Goal: Find specific page/section: Find specific page/section

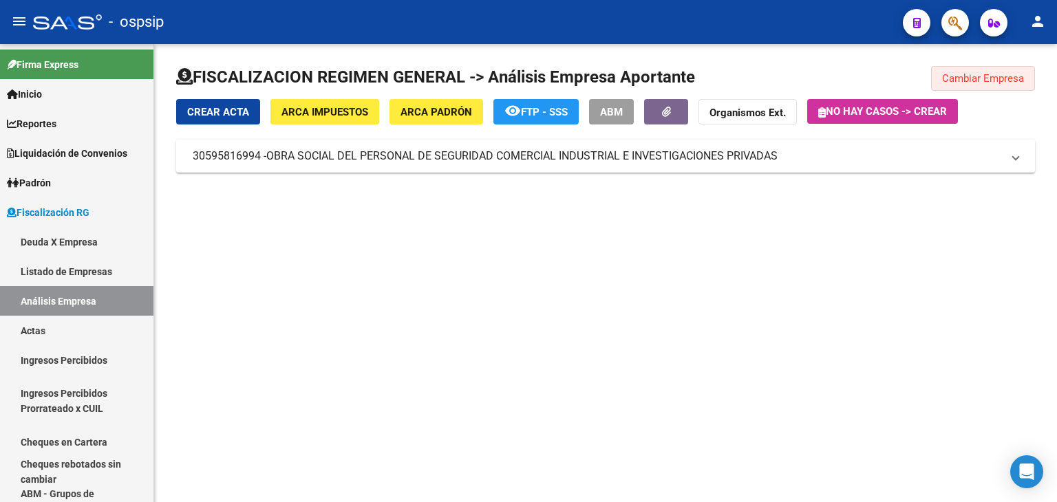
click at [955, 80] on span "Cambiar Empresa" at bounding box center [983, 78] width 82 height 12
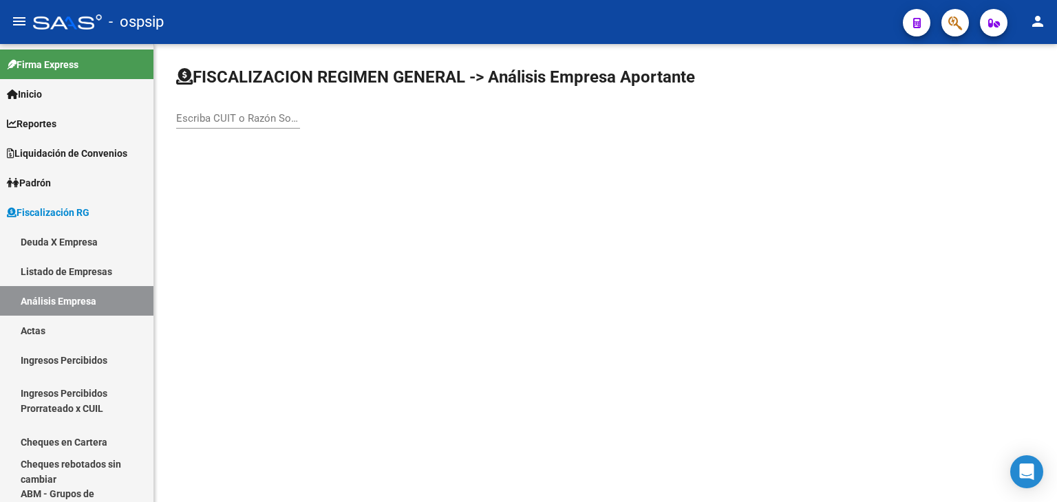
click at [255, 118] on input "Escriba CUIT o Razón Social para buscar" at bounding box center [238, 118] width 124 height 12
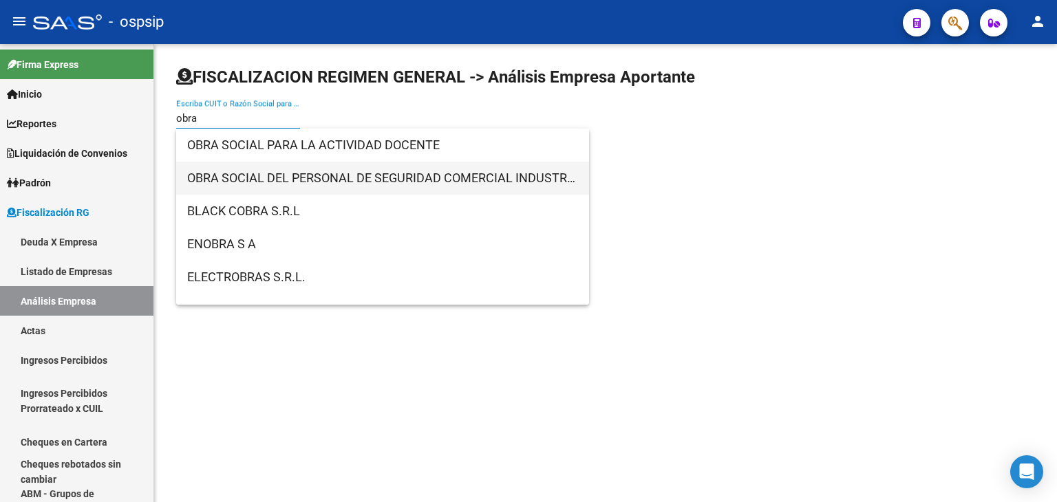
type input "obra"
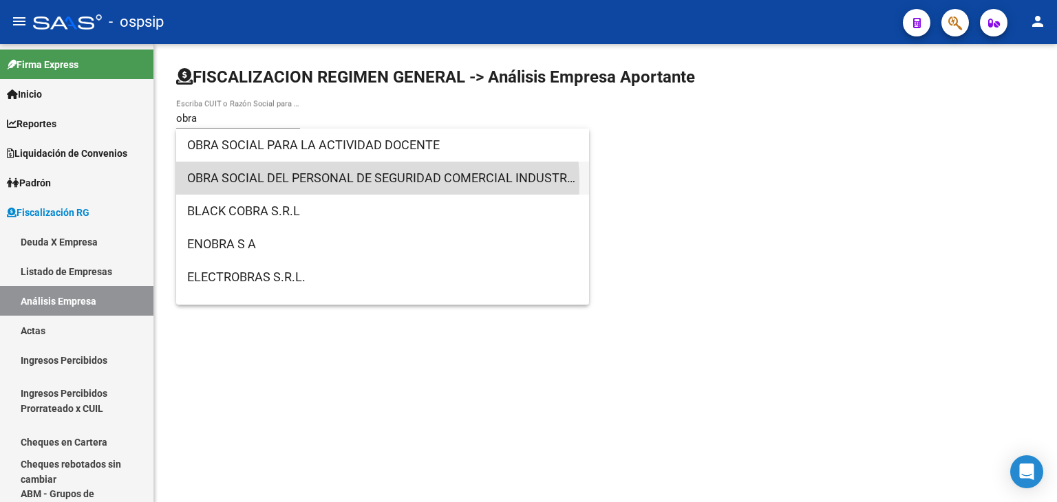
click at [366, 182] on span "OBRA SOCIAL DEL PERSONAL DE SEGURIDAD COMERCIAL INDUSTRIAL E INVESTIGACIONES PR…" at bounding box center [382, 178] width 391 height 33
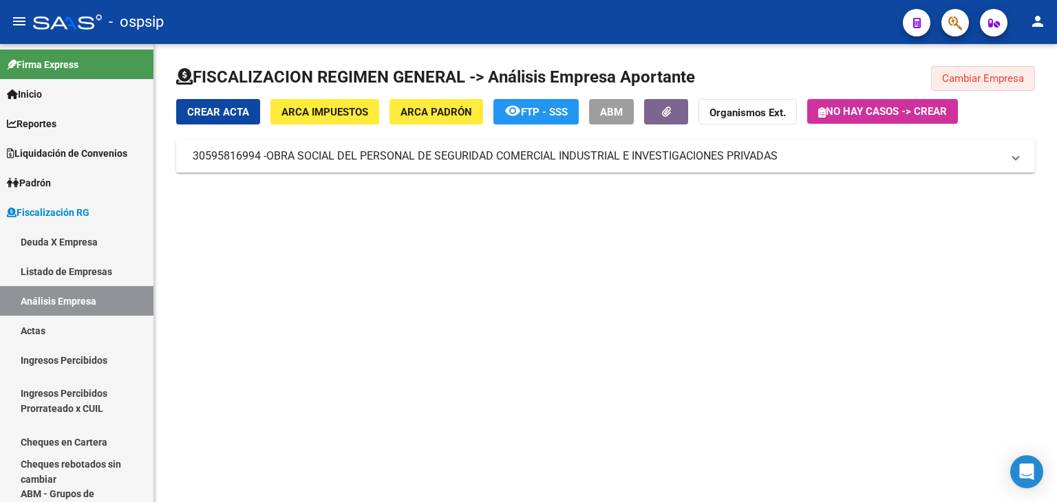
click at [1001, 78] on span "Cambiar Empresa" at bounding box center [983, 78] width 82 height 12
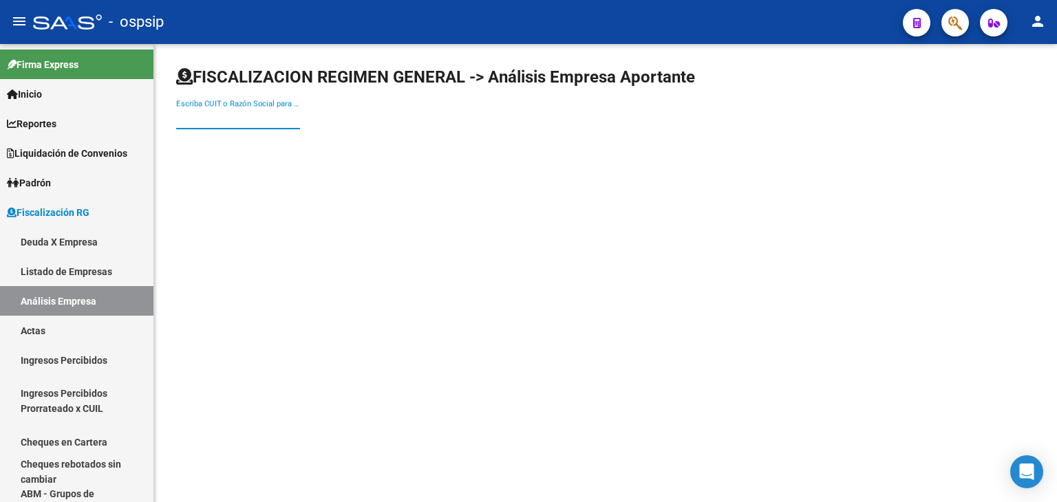
click at [211, 115] on input "Escriba CUIT o Razón Social para buscar" at bounding box center [238, 118] width 124 height 12
type input "esencial"
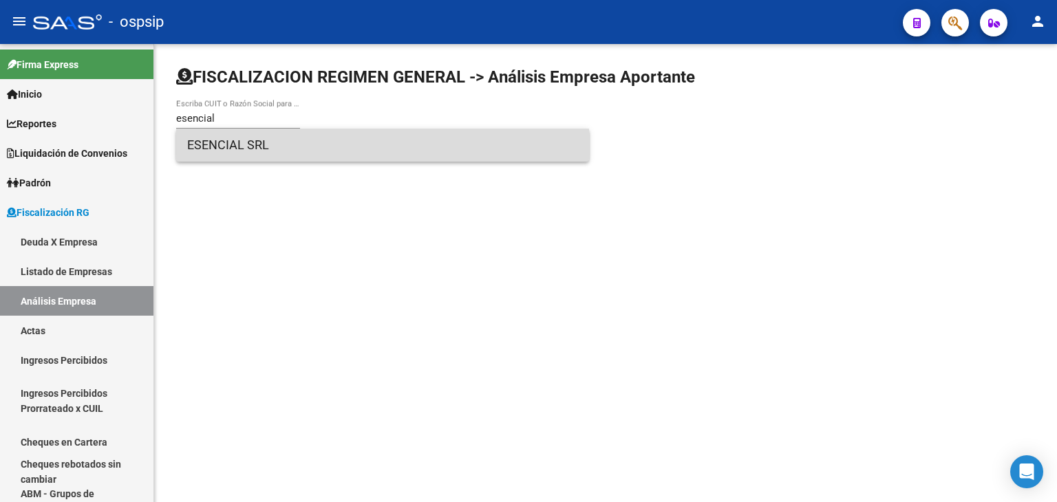
click at [227, 147] on span "ESENCIAL SRL" at bounding box center [382, 145] width 391 height 33
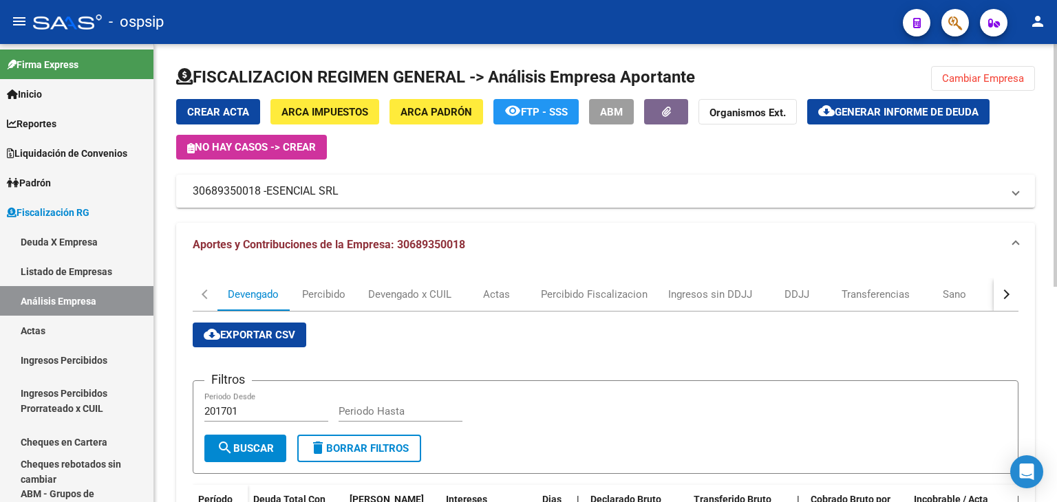
click at [904, 138] on div "Crear Acta ARCA Impuestos ARCA Padrón remove_red_eye FTP - SSS ABM Organismos E…" at bounding box center [605, 129] width 859 height 61
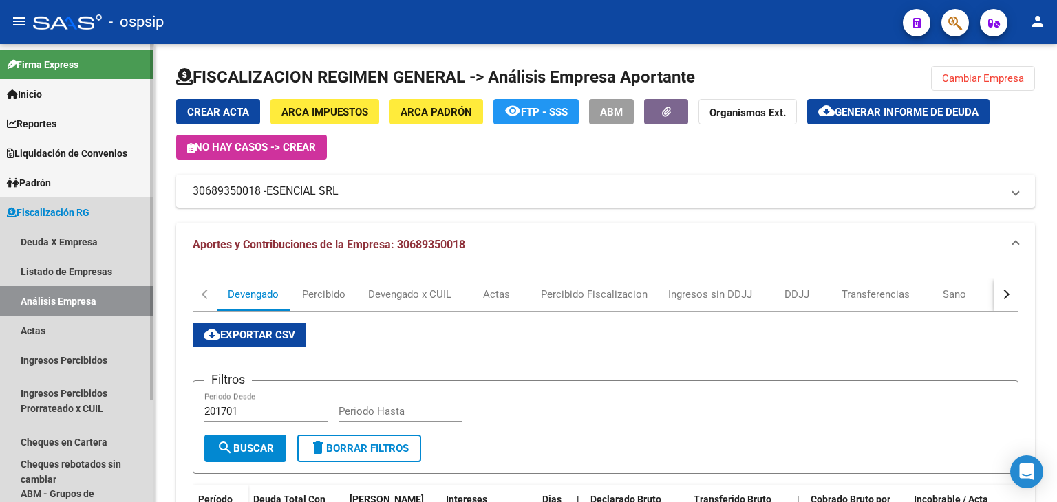
click at [74, 217] on span "Fiscalización RG" at bounding box center [48, 212] width 83 height 15
